Goal: Navigation & Orientation: Find specific page/section

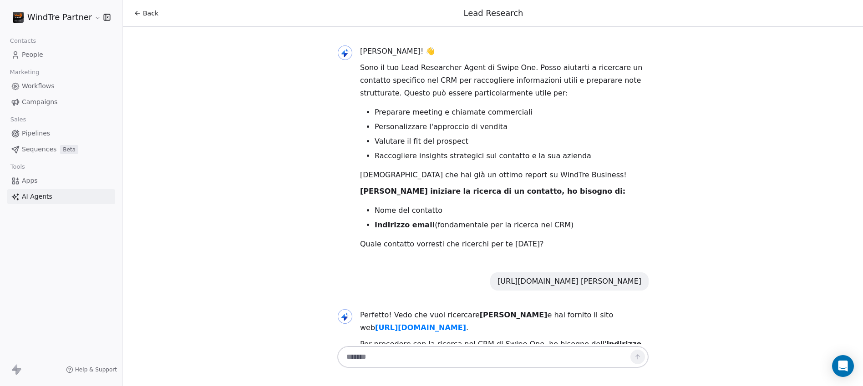
click at [31, 56] on span "People" at bounding box center [32, 55] width 21 height 10
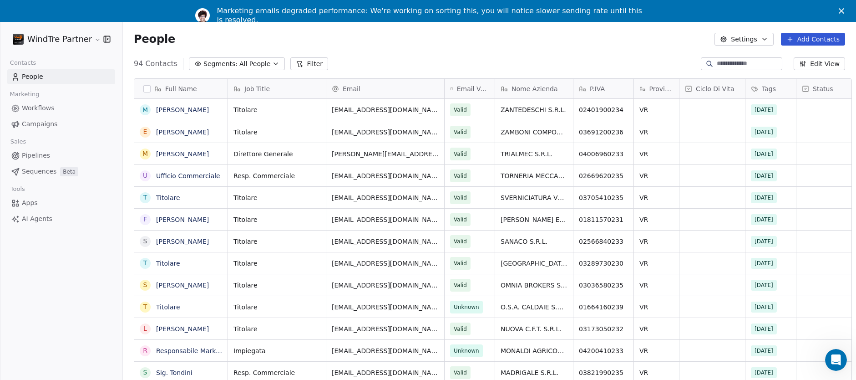
click at [768, 40] on icon "button" at bounding box center [764, 38] width 7 height 7
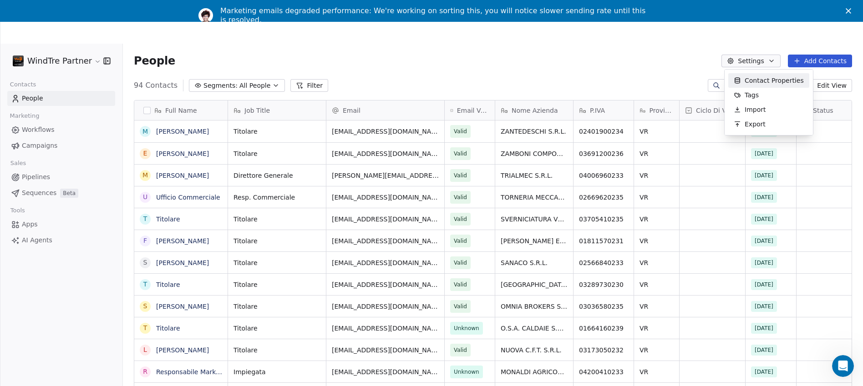
click at [659, 59] on html "WindTre Partner Contacts People Marketing Workflows Campaigns Sales Pipelines S…" at bounding box center [431, 215] width 863 height 430
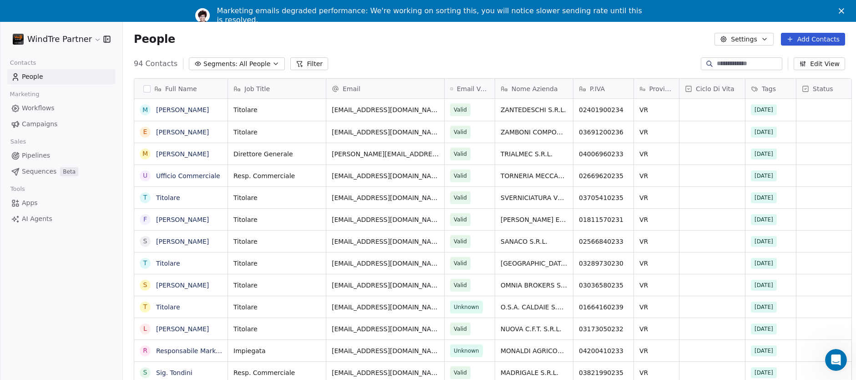
click at [844, 11] on polygon "Close" at bounding box center [841, 10] width 5 height 5
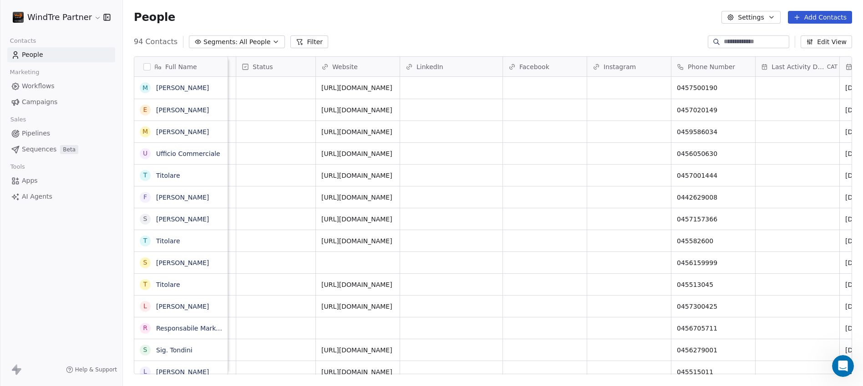
scroll to position [0, 661]
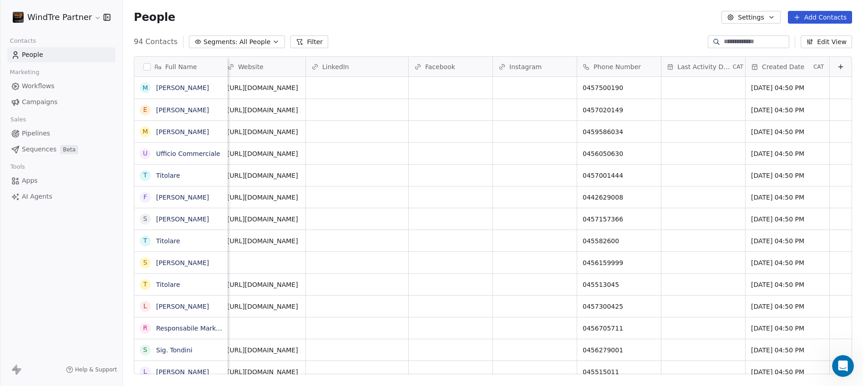
drag, startPoint x: 514, startPoint y: 370, endPoint x: 5, endPoint y: 7, distance: 625.5
click at [787, 69] on span "Created Date" at bounding box center [783, 66] width 42 height 9
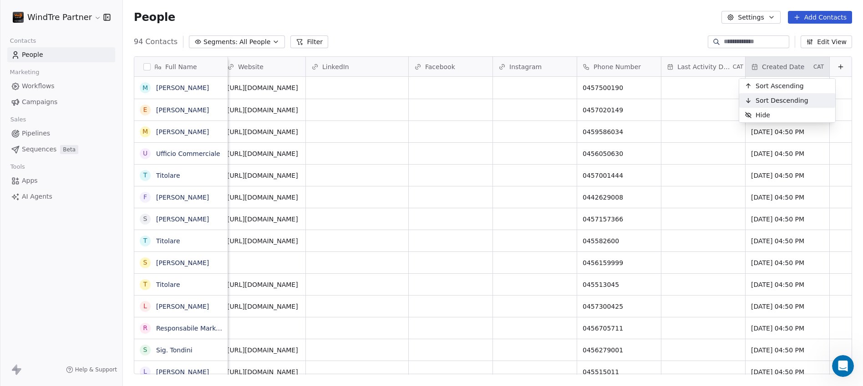
click at [787, 99] on span "Sort Descending" at bounding box center [782, 100] width 53 height 9
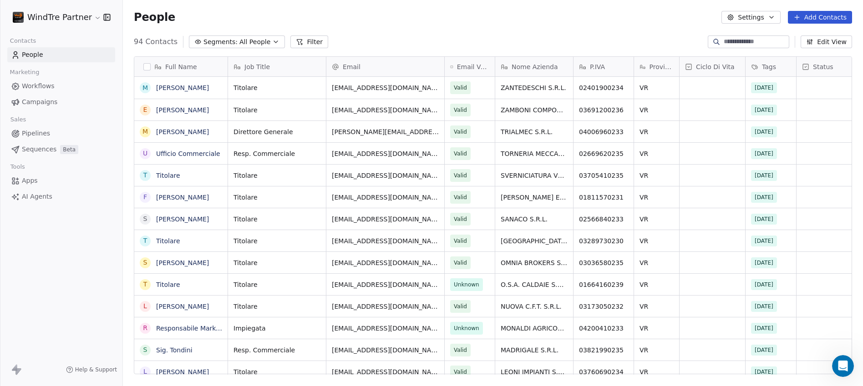
scroll to position [333, 733]
click at [44, 197] on span "AI Agents" at bounding box center [37, 197] width 30 height 10
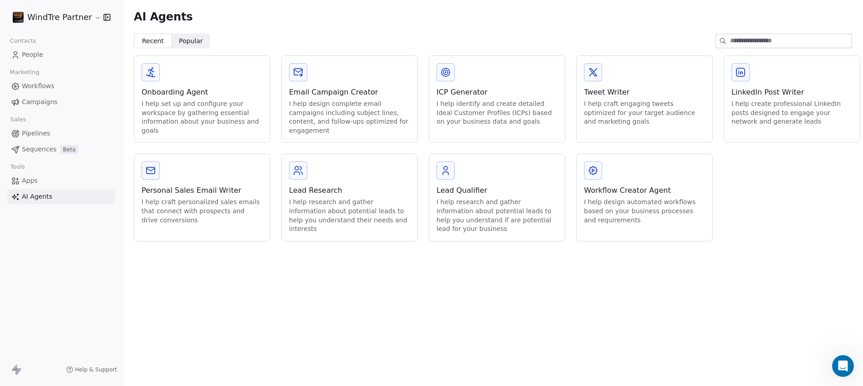
click at [193, 44] on span "Popular" at bounding box center [191, 41] width 24 height 10
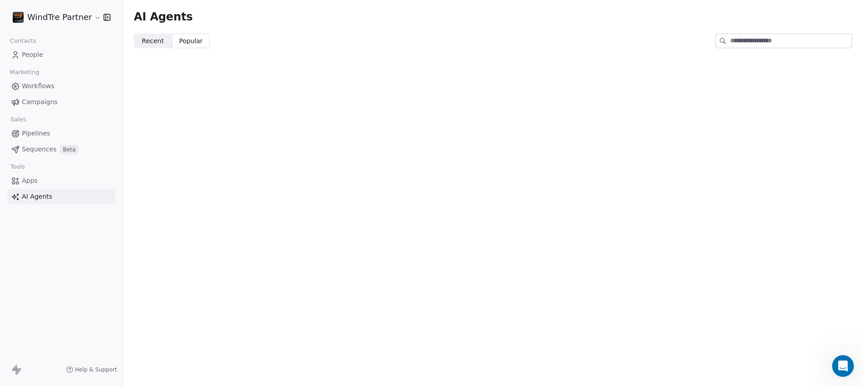
click at [155, 43] on span "Recent" at bounding box center [153, 41] width 22 height 10
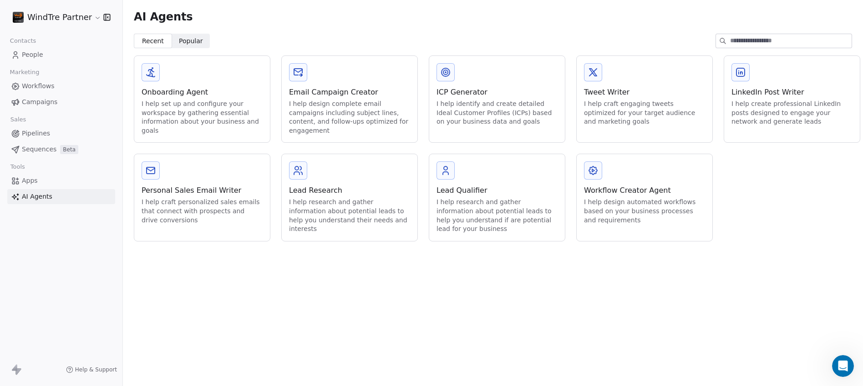
click at [227, 93] on div "Onboarding Agent" at bounding box center [202, 92] width 121 height 11
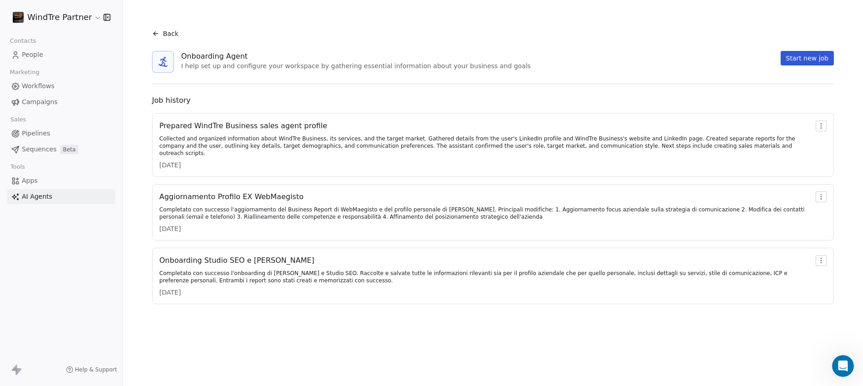
click at [157, 35] on icon at bounding box center [155, 33] width 7 height 7
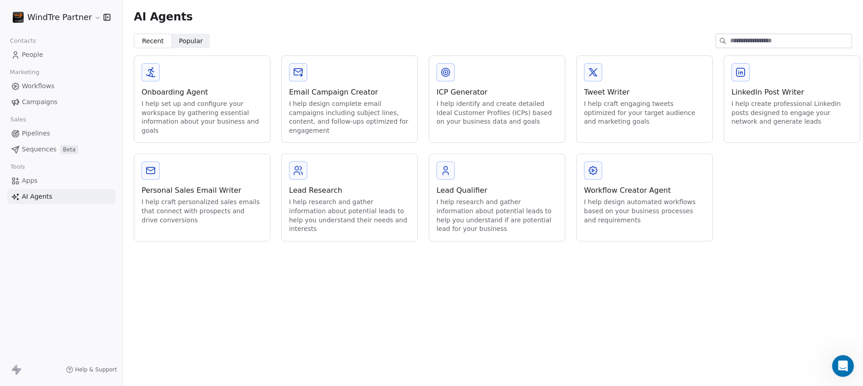
click at [647, 228] on div "Workflow Creator Agent I help design automated workflows based on your business…" at bounding box center [645, 193] width 136 height 78
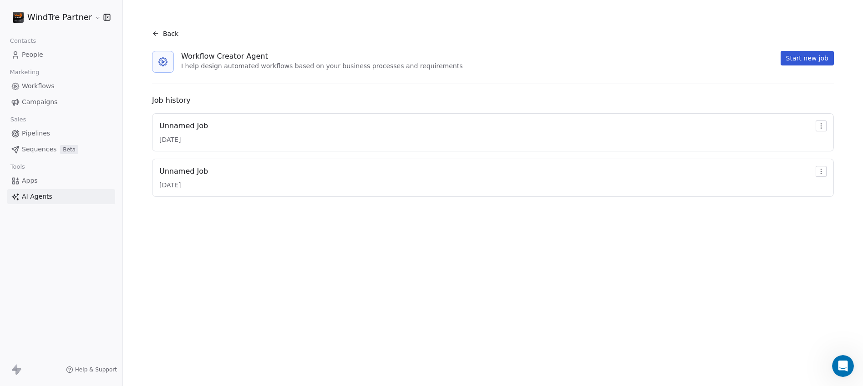
click at [44, 148] on span "Sequences" at bounding box center [39, 150] width 35 height 10
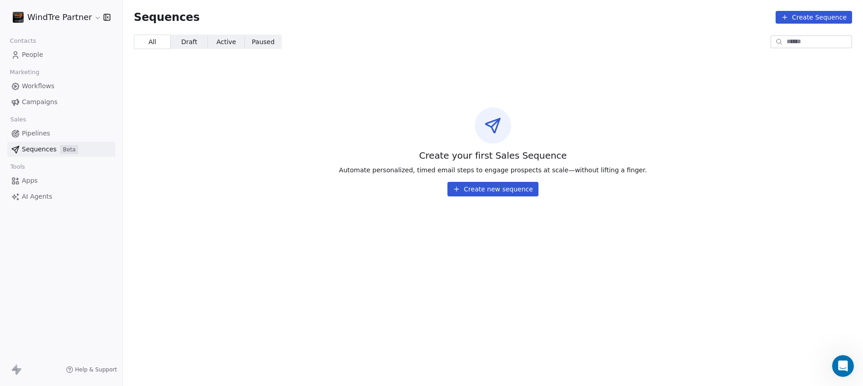
click at [40, 129] on span "Pipelines" at bounding box center [36, 134] width 28 height 10
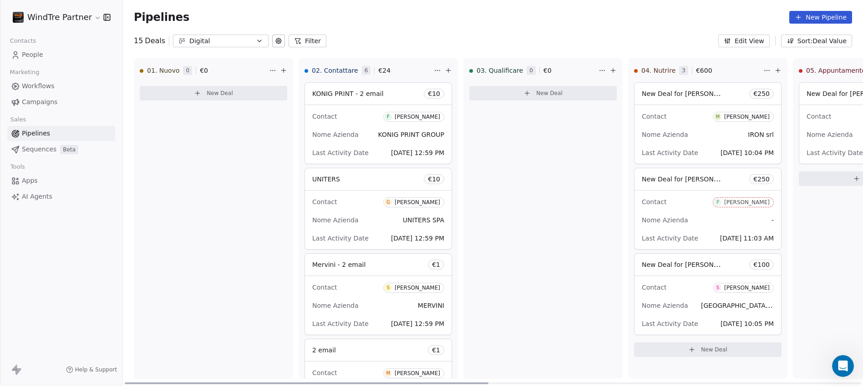
click at [361, 132] on div "Nome Azienda KONIG PRINT GROUP" at bounding box center [378, 134] width 132 height 15
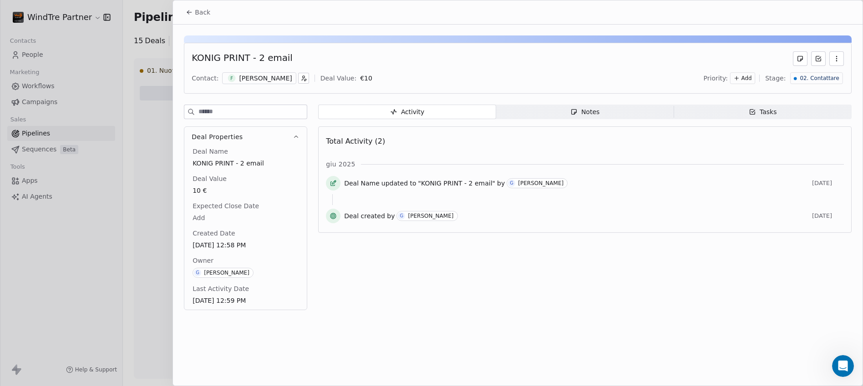
click at [193, 13] on icon at bounding box center [189, 12] width 7 height 7
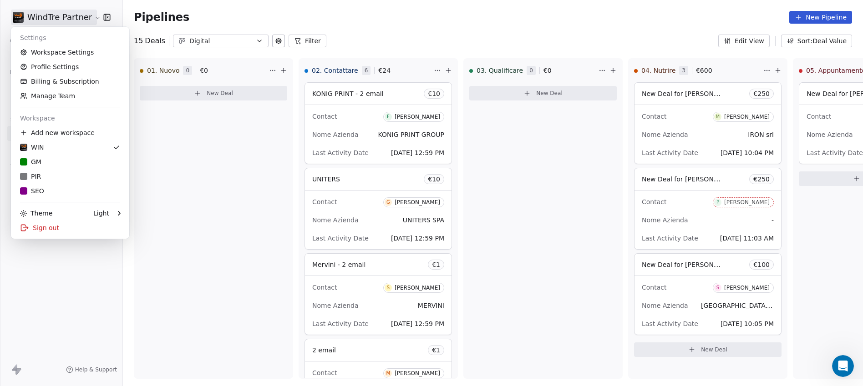
click at [84, 18] on html "WindTre Partner Contacts People Marketing Workflows Campaigns Sales Pipelines S…" at bounding box center [431, 193] width 863 height 386
click at [225, 183] on html "WindTre Partner Contacts People Marketing Workflows Campaigns Sales Pipelines S…" at bounding box center [431, 193] width 863 height 386
